Goal: Find specific page/section: Find specific page/section

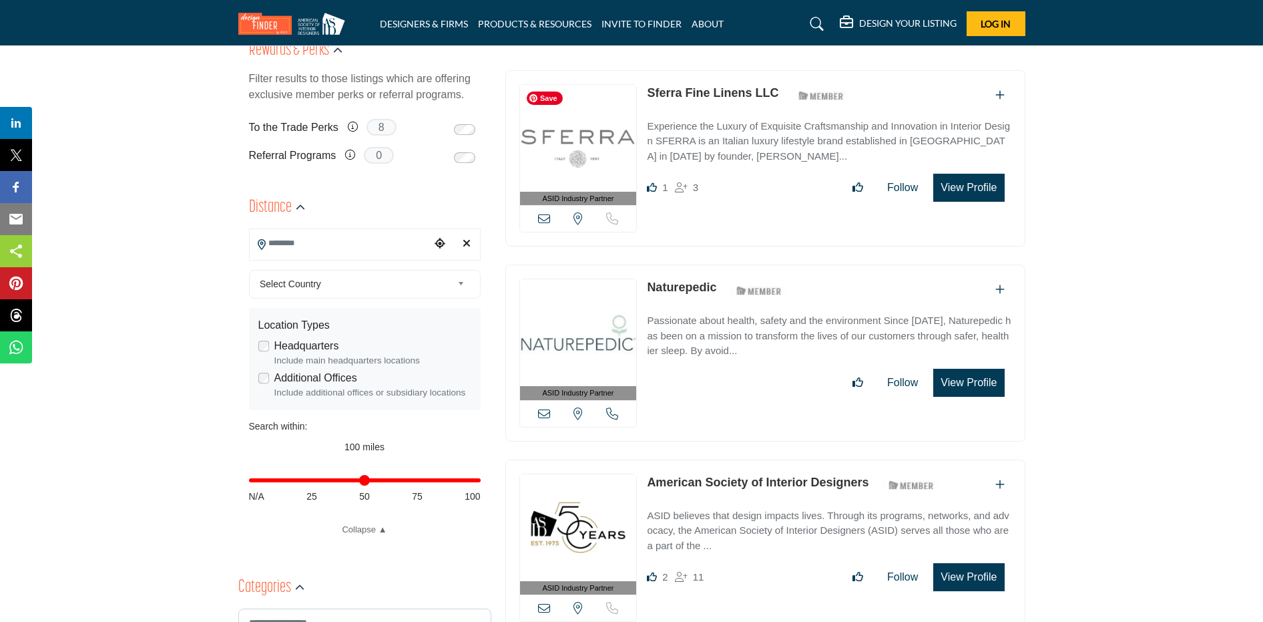
scroll to position [612, 0]
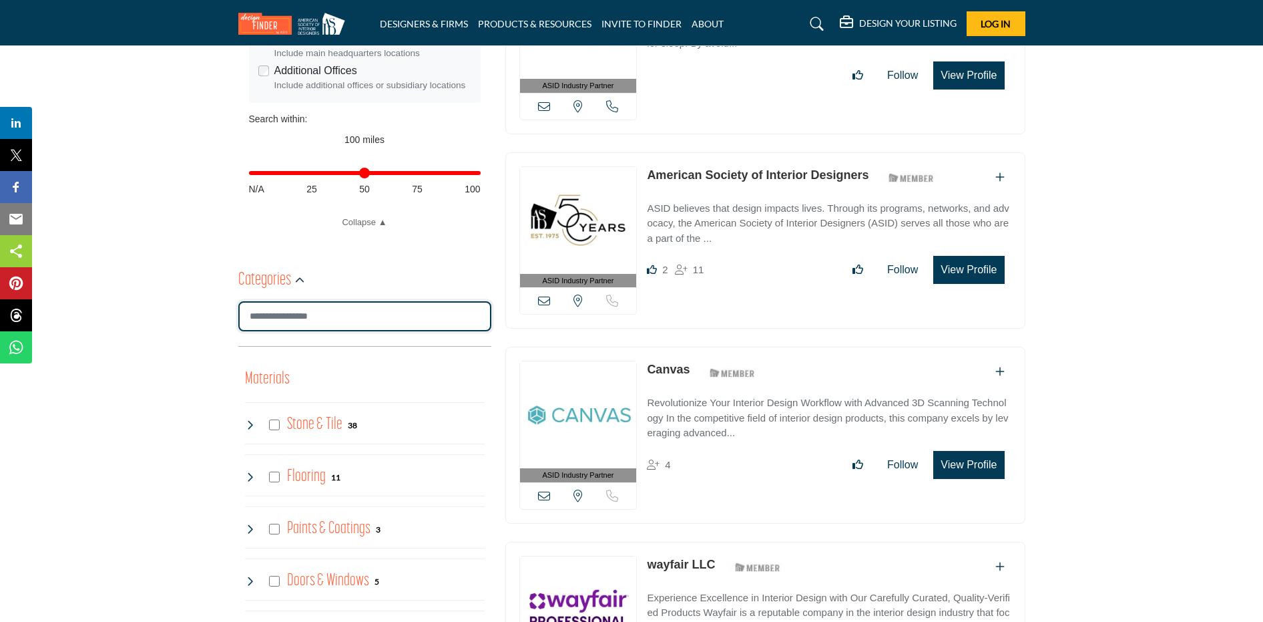
click at [315, 328] on input "Search Category" at bounding box center [364, 316] width 253 height 30
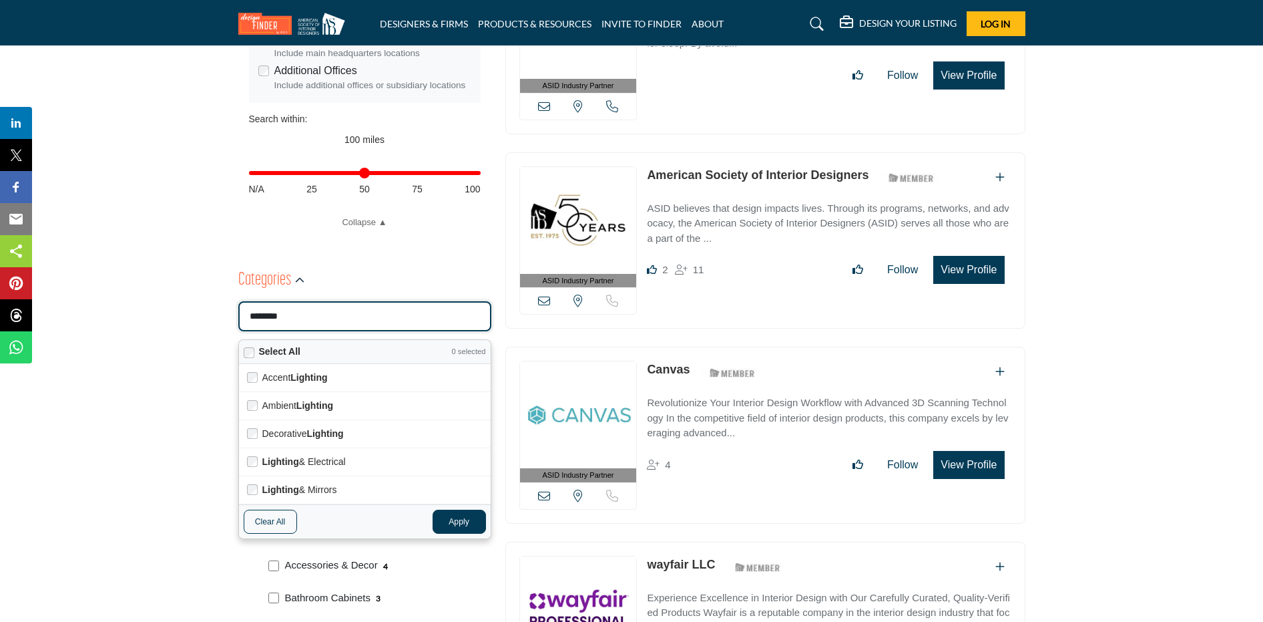
click at [473, 525] on button "Apply" at bounding box center [459, 521] width 53 height 24
type input "********"
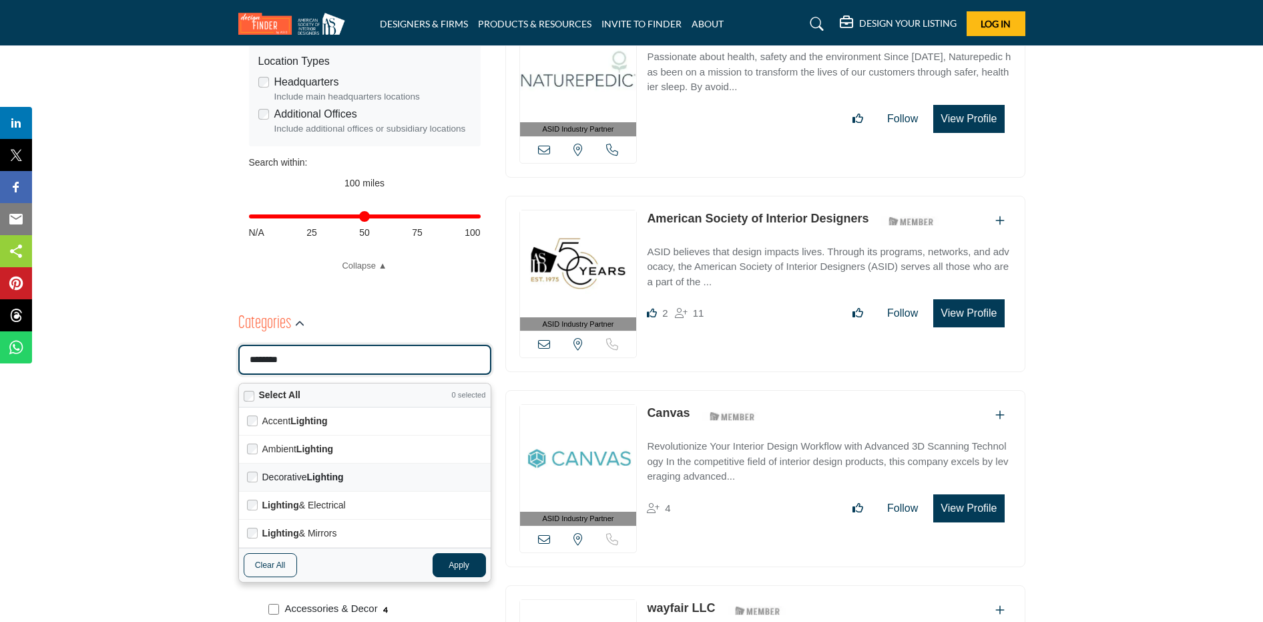
scroll to position [721, 0]
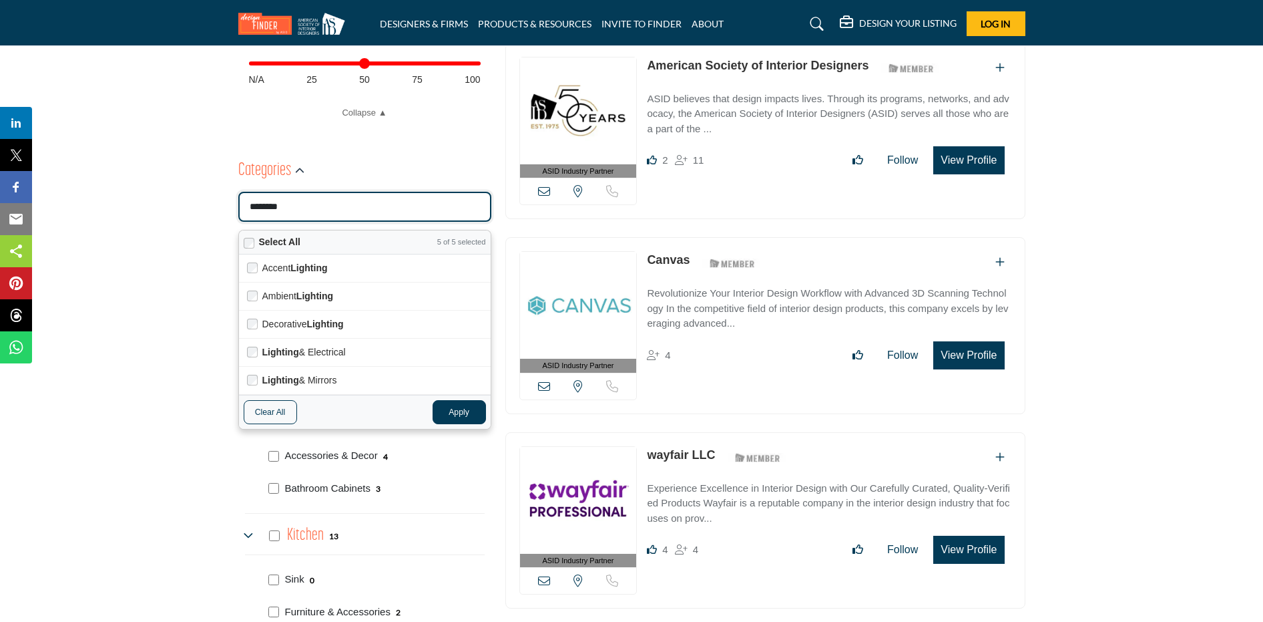
click at [480, 414] on button "Apply" at bounding box center [459, 412] width 53 height 24
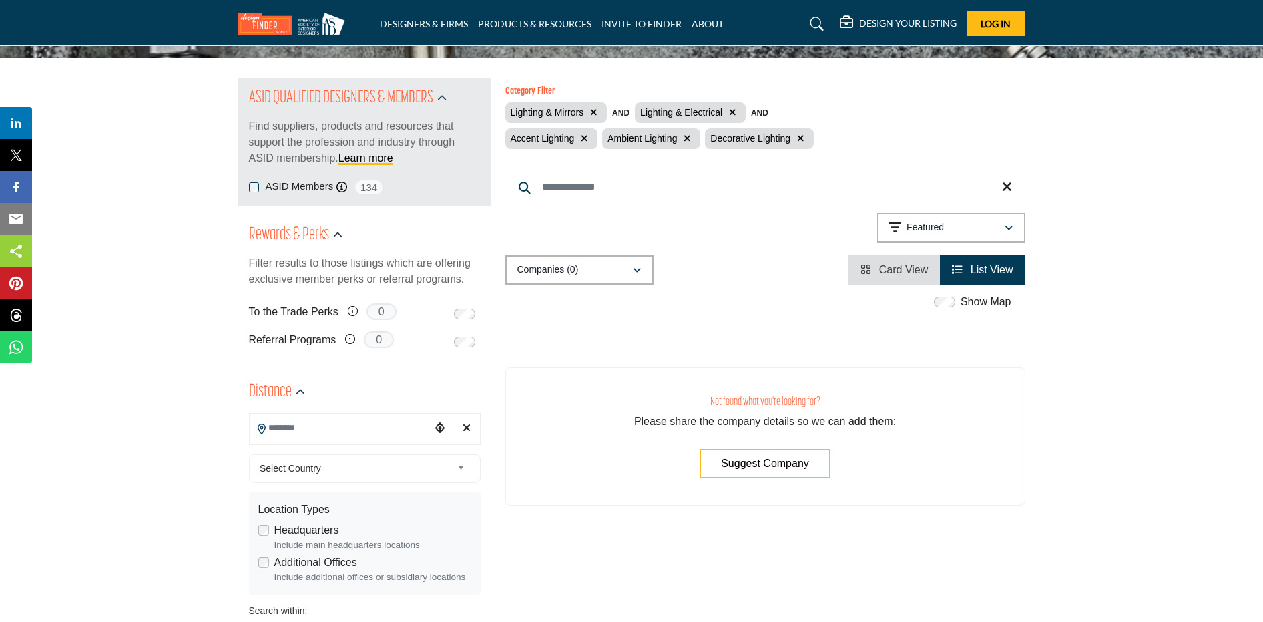
scroll to position [244, 0]
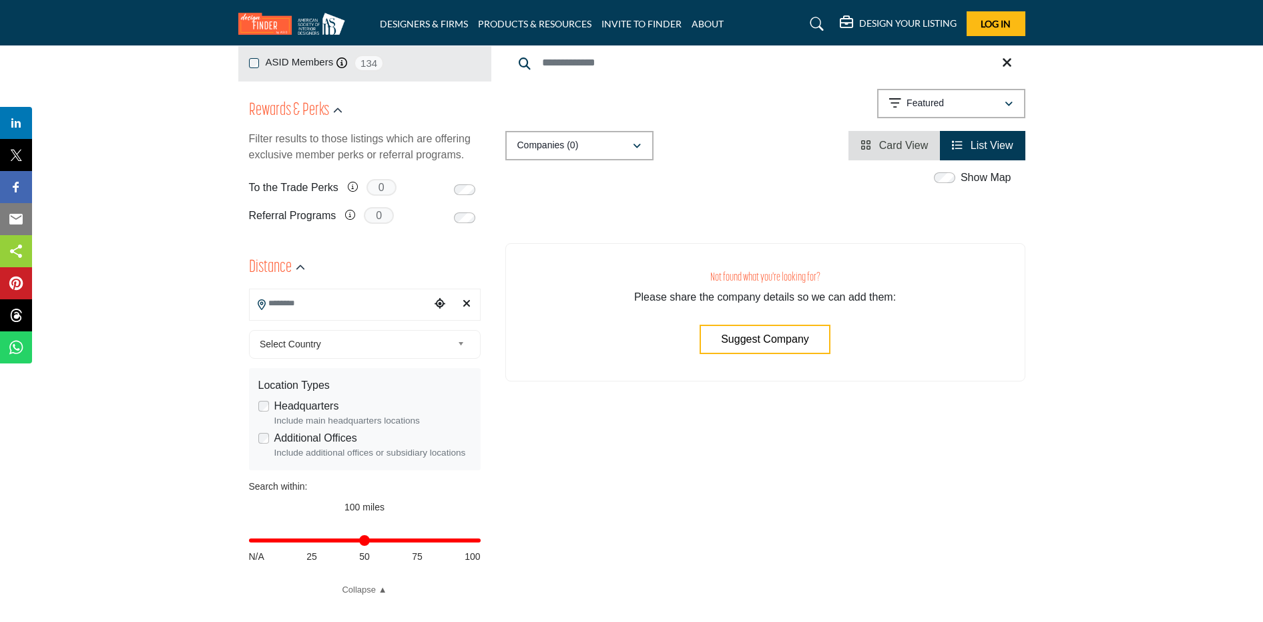
click at [353, 305] on input "Search Location" at bounding box center [340, 303] width 180 height 26
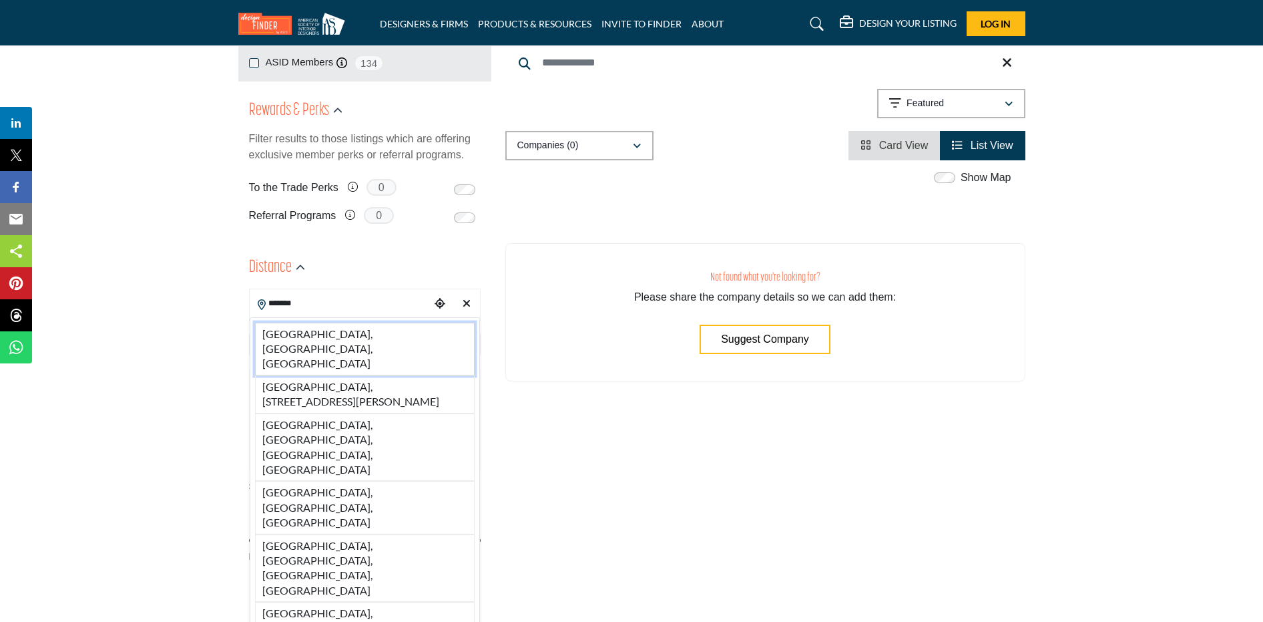
click at [321, 335] on li "[GEOGRAPHIC_DATA], [GEOGRAPHIC_DATA], [GEOGRAPHIC_DATA]" at bounding box center [365, 349] width 220 height 53
type input "**********"
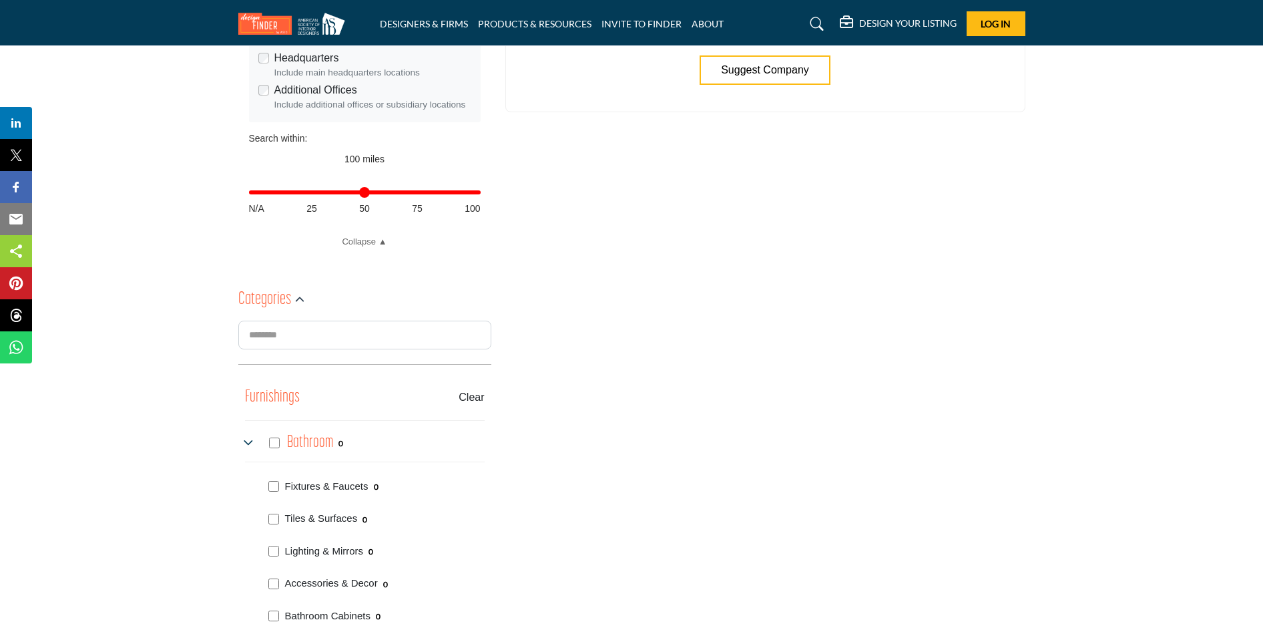
scroll to position [807, 0]
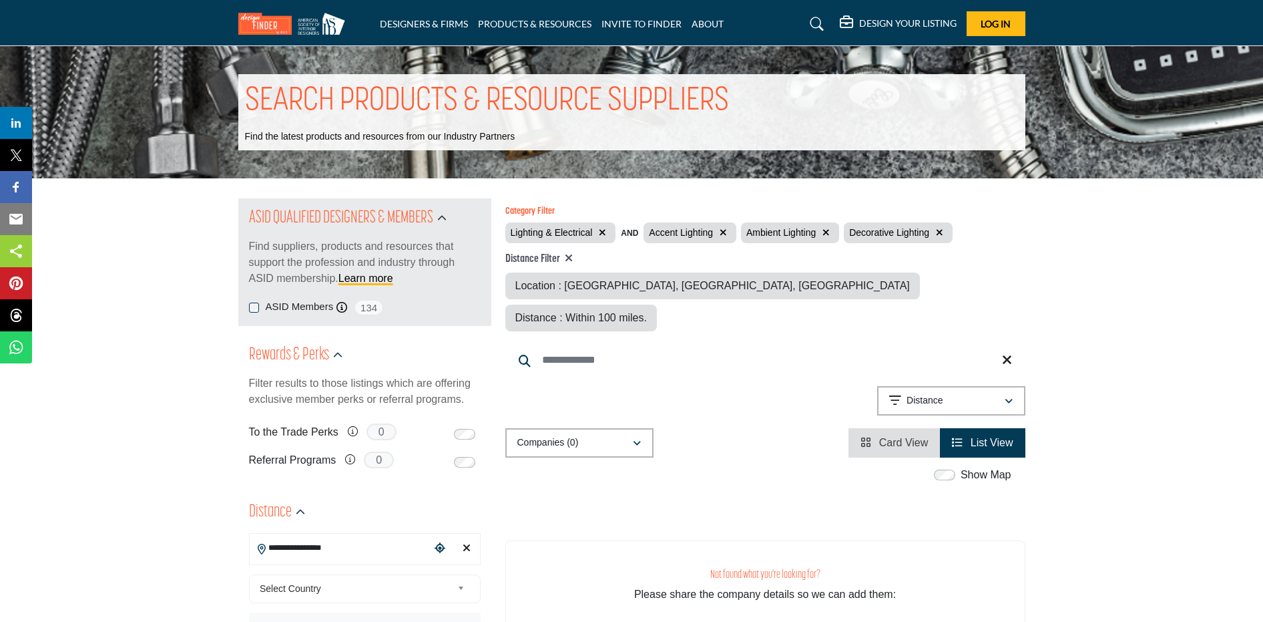
click at [725, 230] on icon "button" at bounding box center [723, 232] width 7 height 9
click at [728, 234] on icon "button" at bounding box center [729, 232] width 7 height 9
click at [739, 233] on icon "button" at bounding box center [739, 232] width 7 height 9
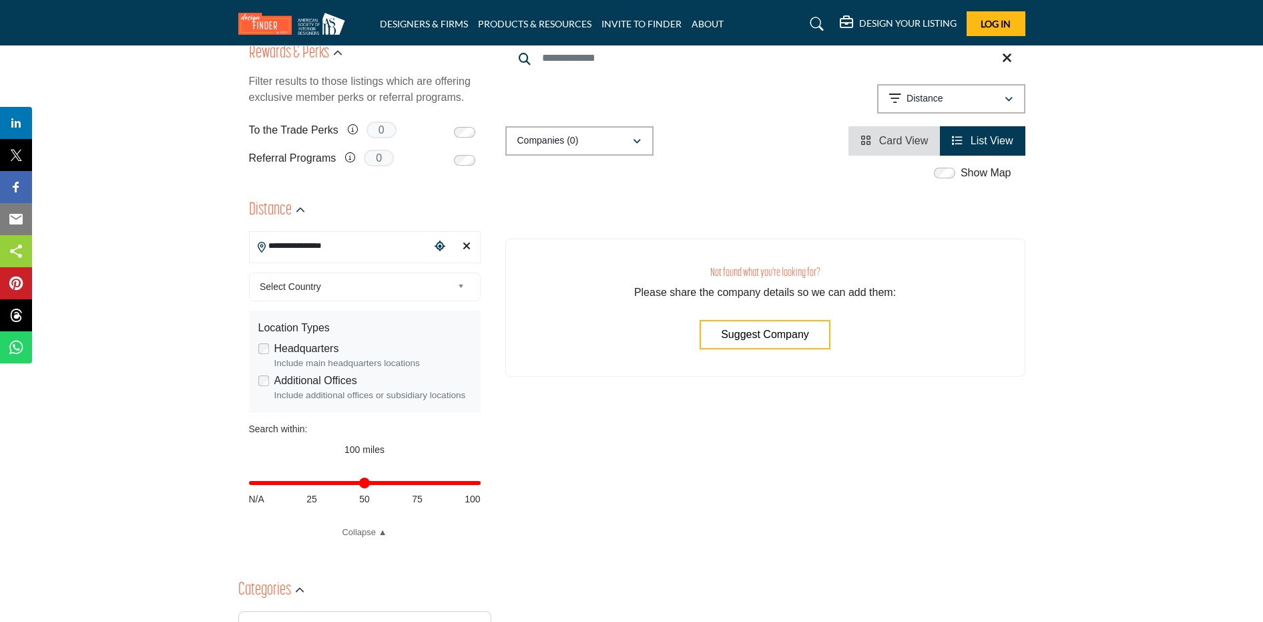
scroll to position [32, 0]
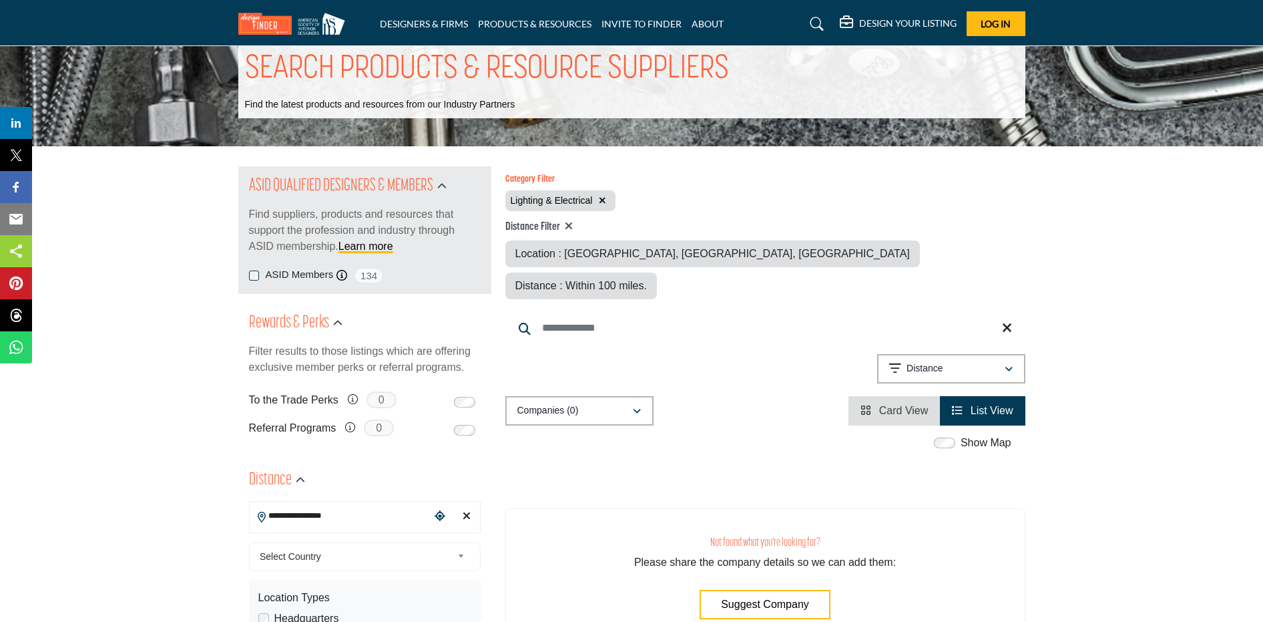
click at [602, 198] on icon "button" at bounding box center [602, 200] width 7 height 9
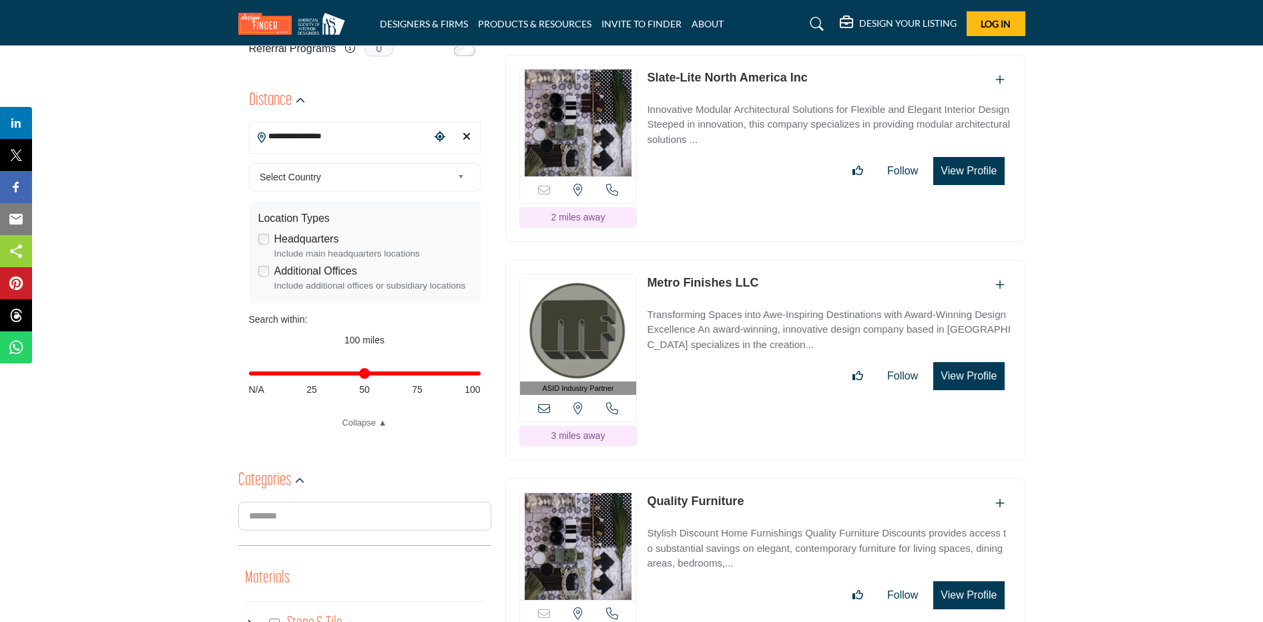
scroll to position [271, 0]
